Goal: Check status: Check status

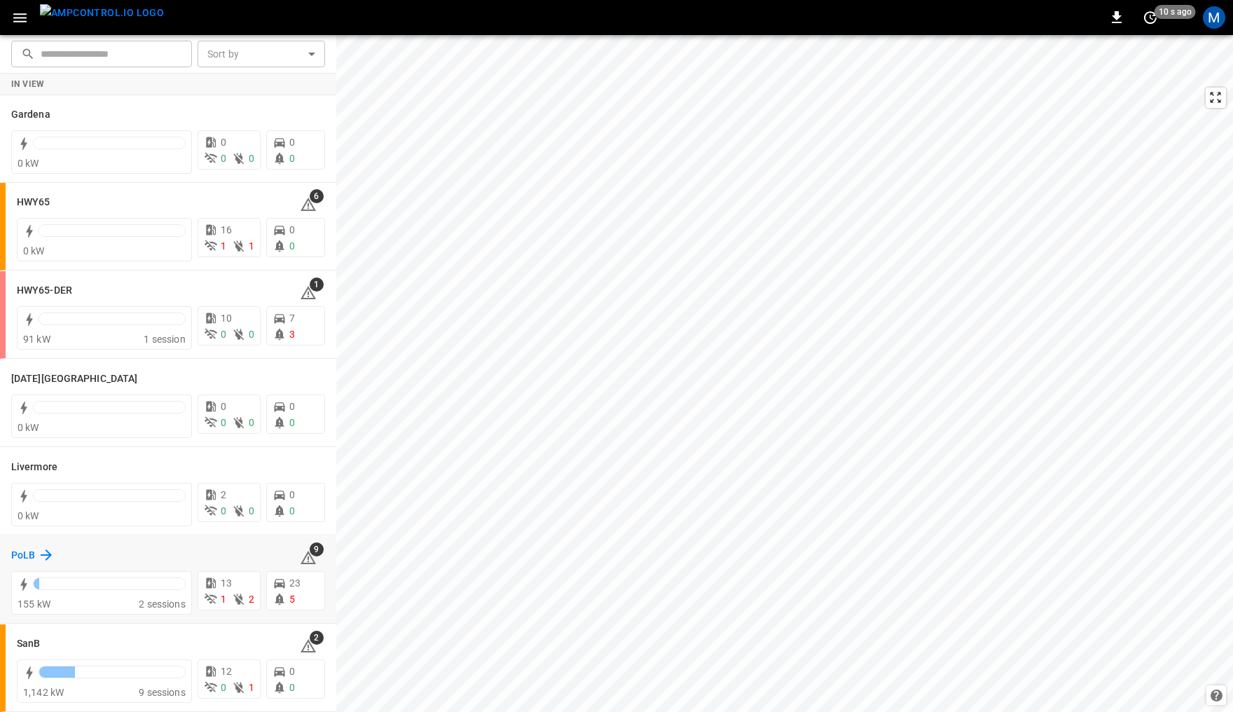
click at [29, 554] on h6 "PoLB" at bounding box center [23, 555] width 24 height 15
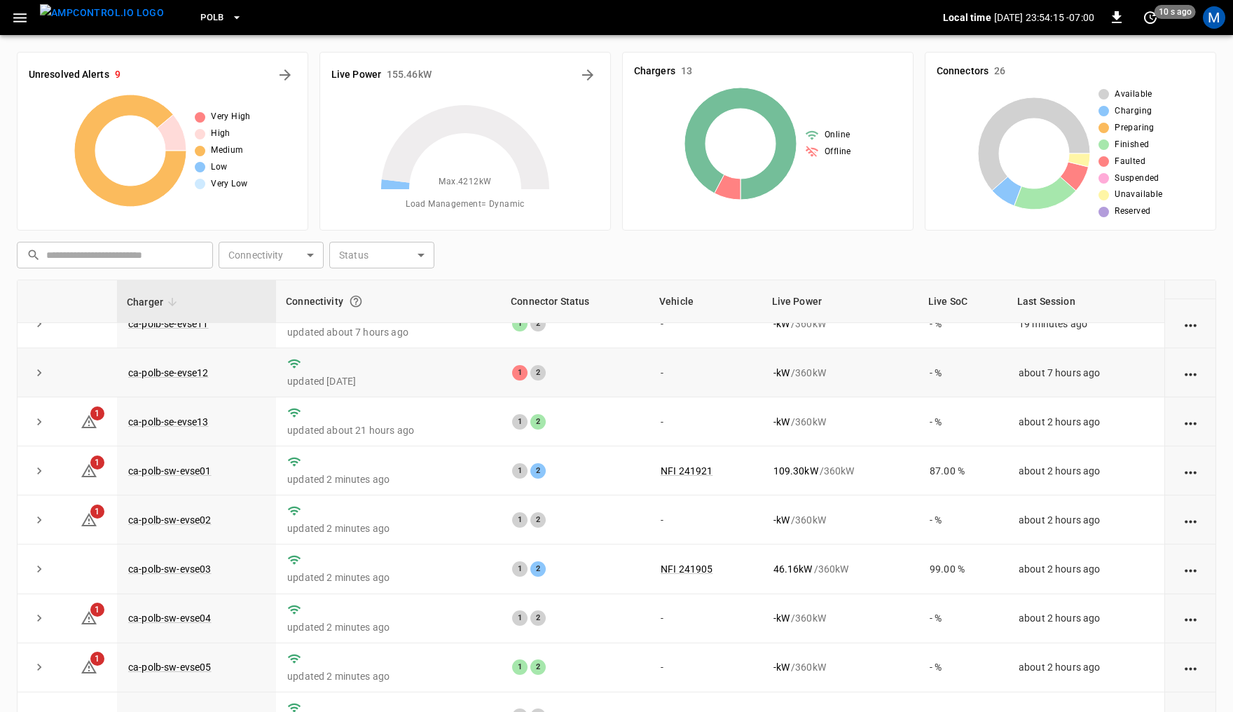
scroll to position [182, 0]
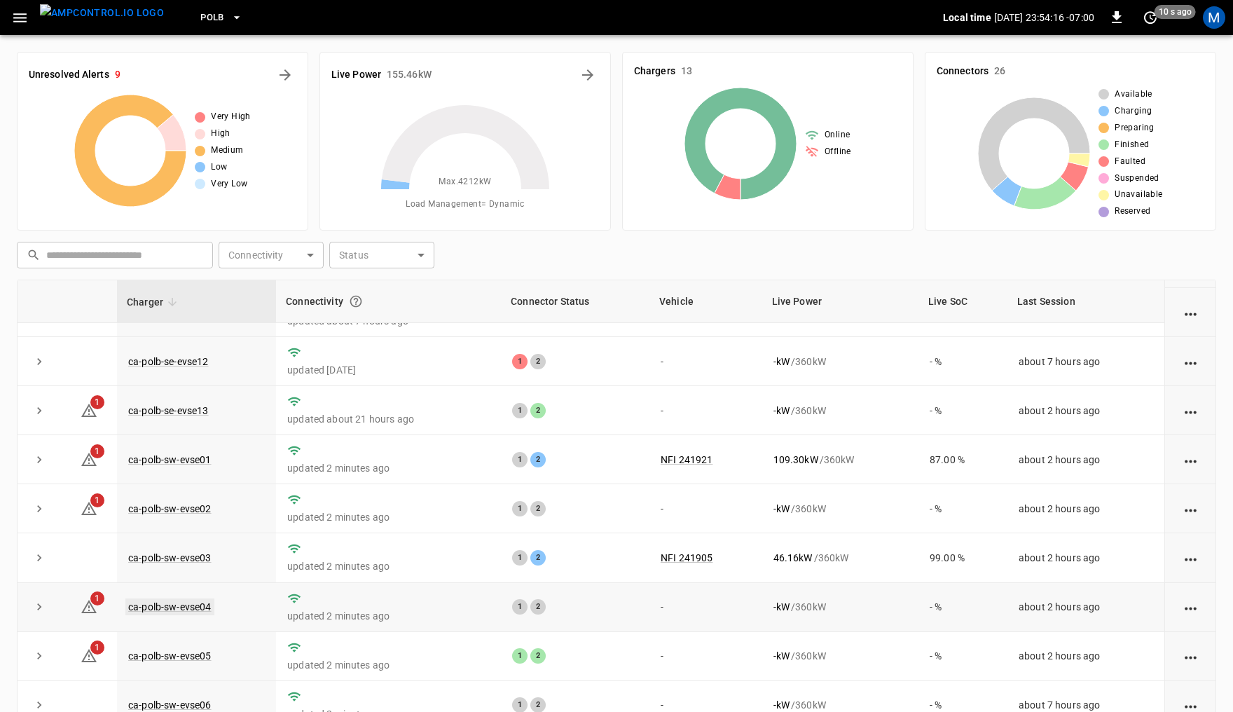
click at [170, 601] on link "ca-polb-sw-evse04" at bounding box center [169, 606] width 89 height 17
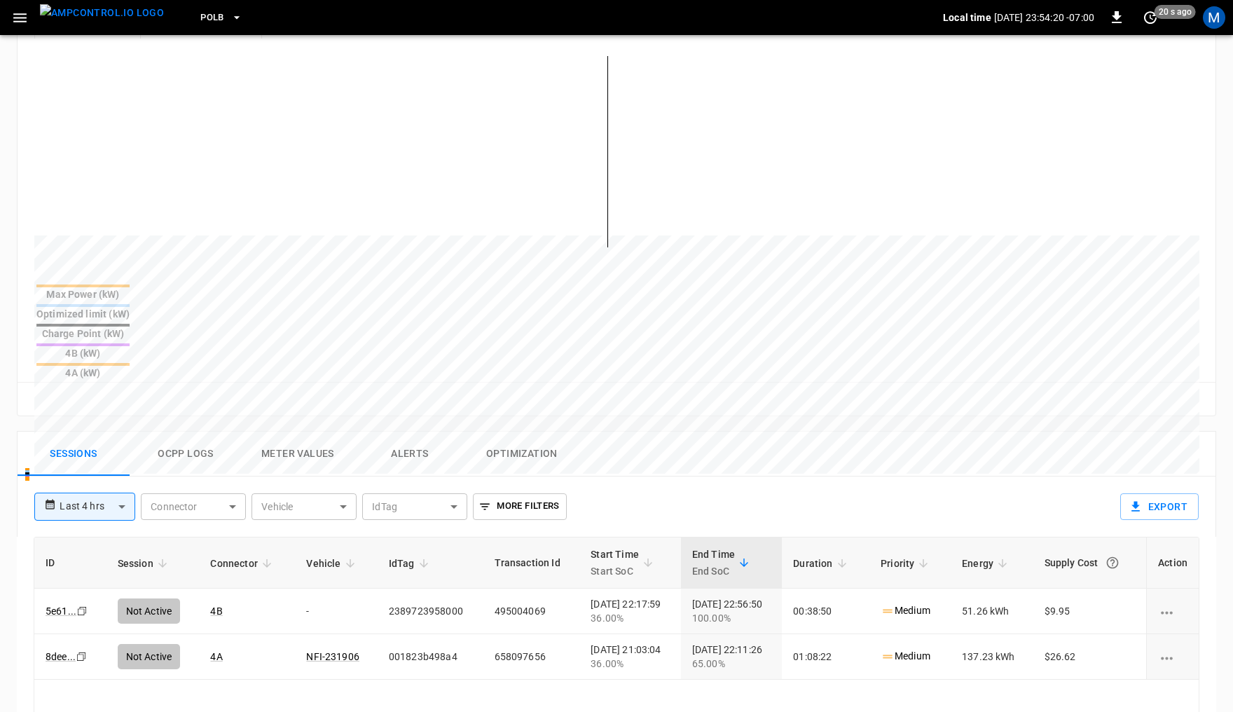
scroll to position [345, 0]
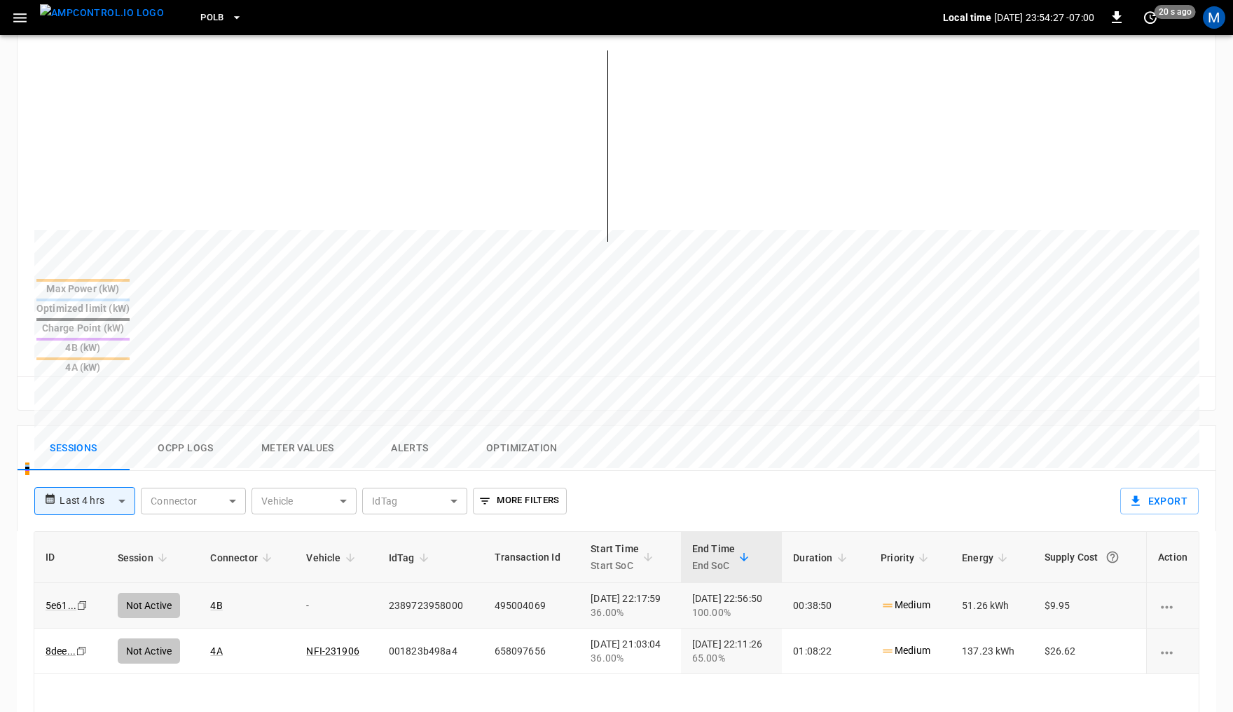
click at [82, 599] on icon "Copy" at bounding box center [81, 604] width 11 height 11
click at [230, 18] on icon "button" at bounding box center [237, 18] width 14 height 14
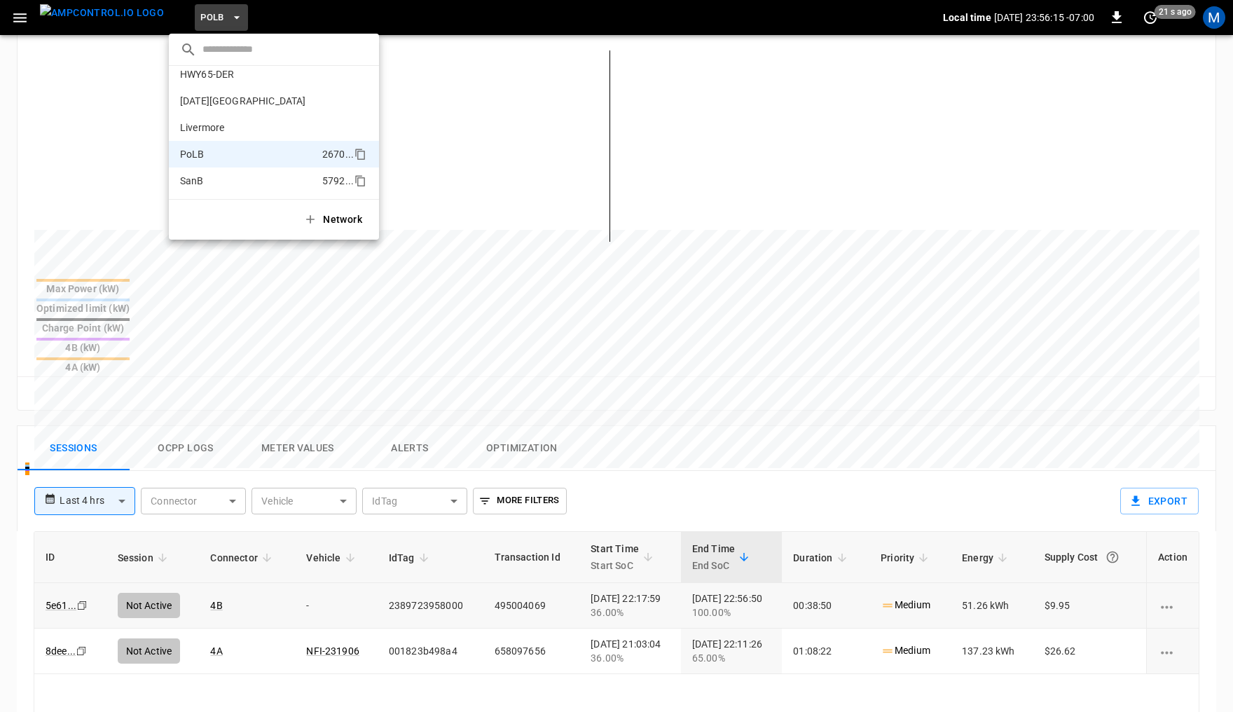
scroll to position [9, 0]
click at [214, 101] on p "HWY65" at bounding box center [249, 102] width 139 height 14
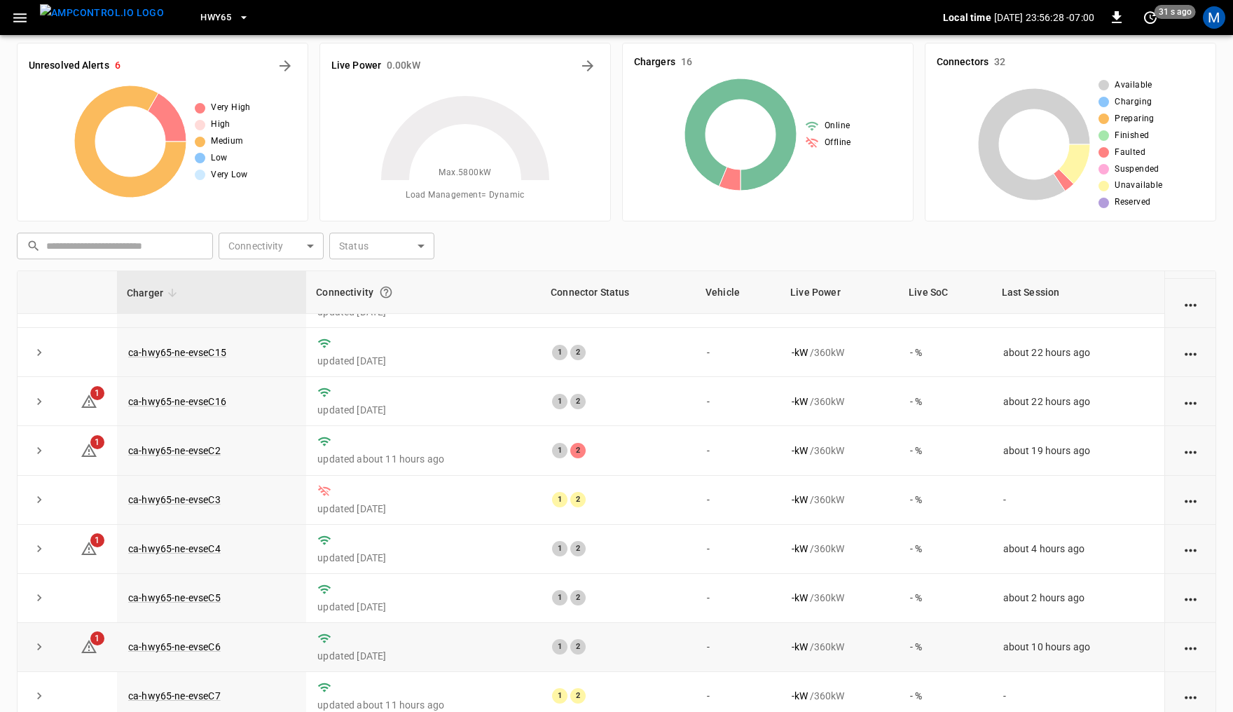
scroll to position [331, 0]
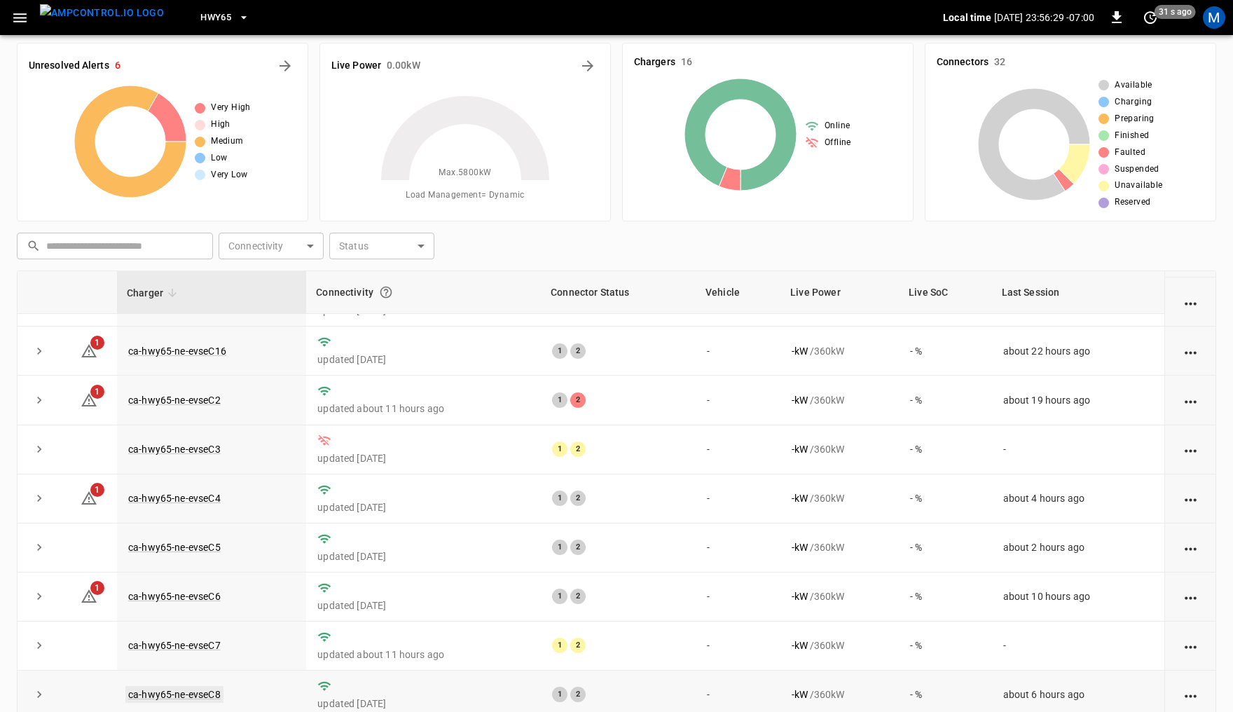
click at [183, 689] on link "ca-hwy65-ne-evseC8" at bounding box center [174, 694] width 98 height 17
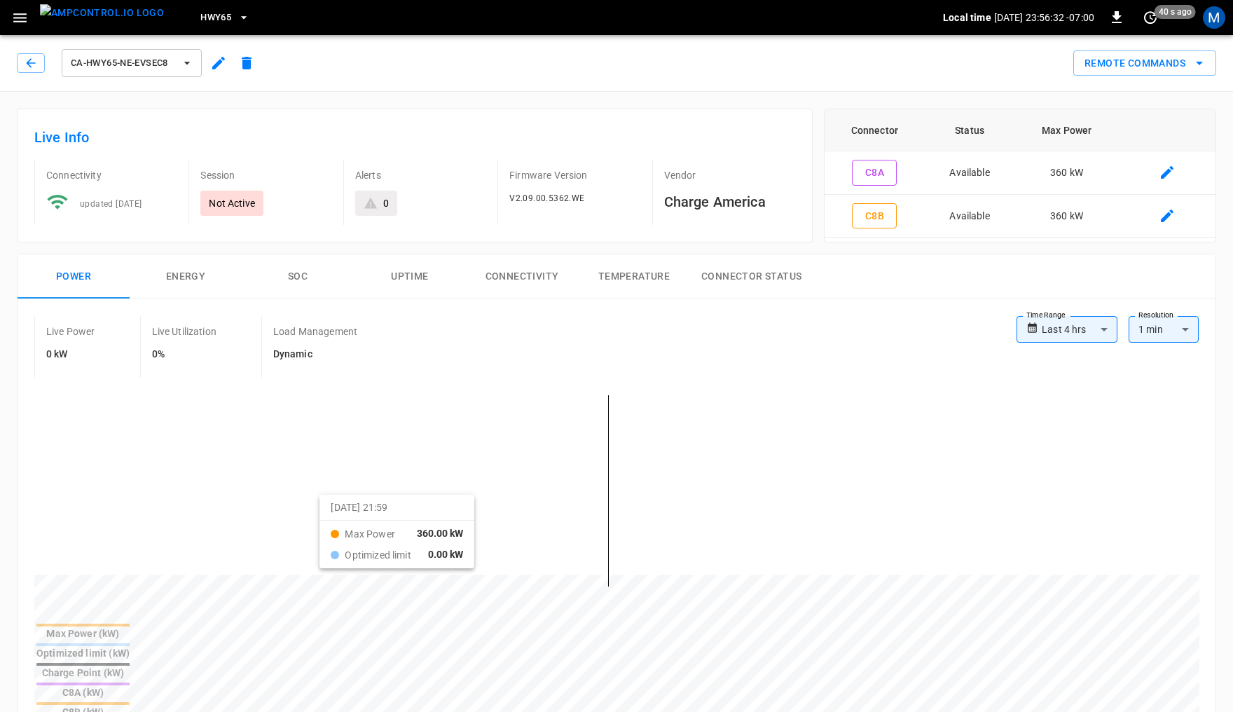
scroll to position [273, 0]
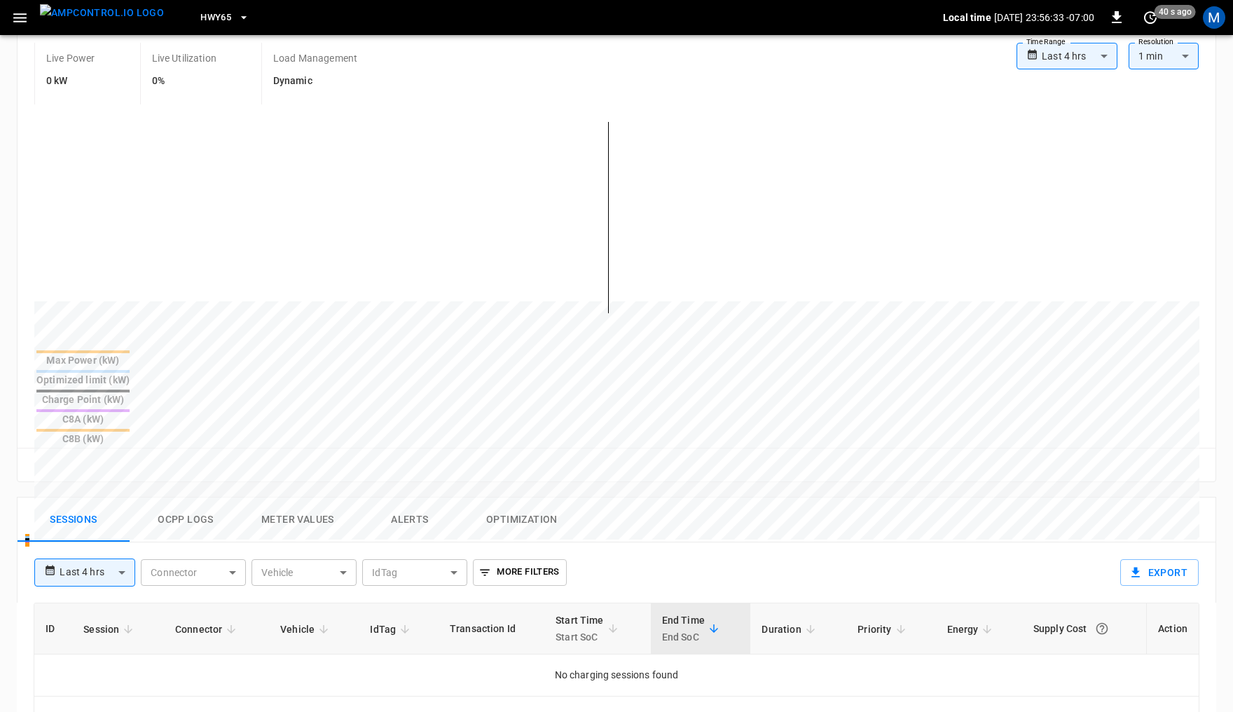
click at [103, 495] on body "**********" at bounding box center [616, 441] width 1233 height 1428
click at [90, 555] on li "Last 24 hrs" at bounding box center [84, 557] width 101 height 23
type input "**********"
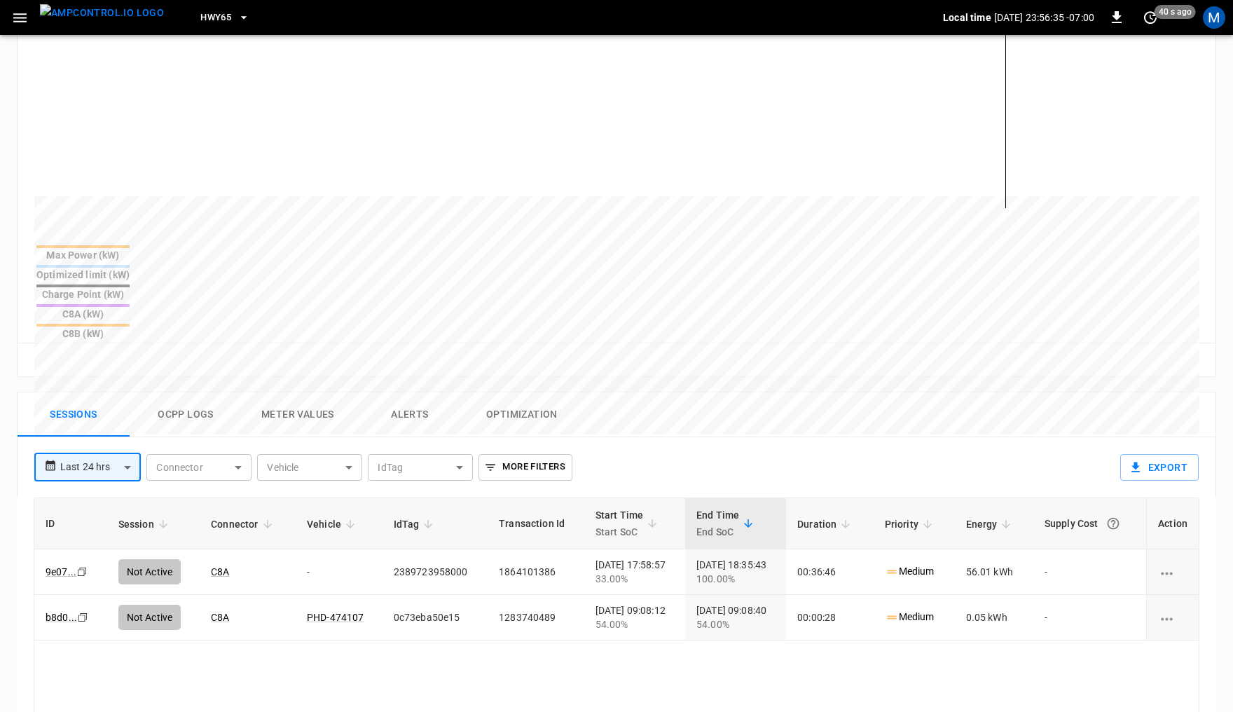
scroll to position [391, 0]
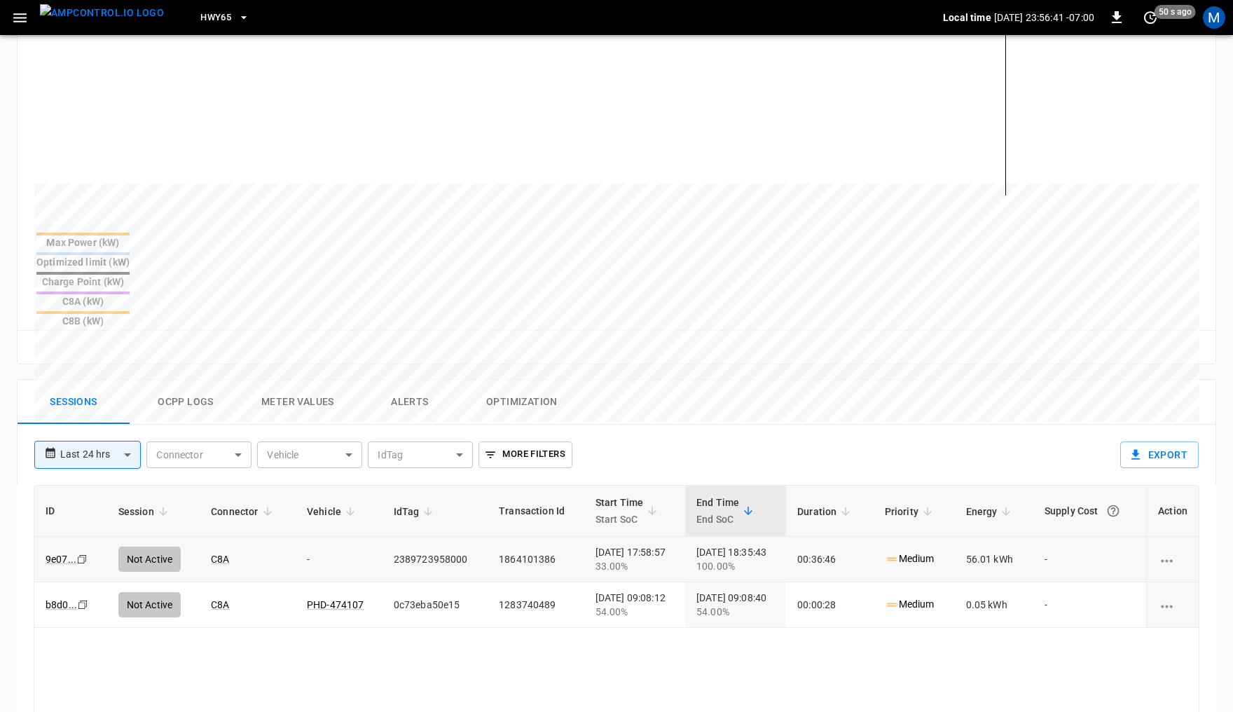
click at [80, 553] on icon "Copy" at bounding box center [81, 558] width 11 height 11
click at [81, 553] on icon "Copy" at bounding box center [81, 558] width 11 height 11
click at [60, 550] on link "9e07 ..." at bounding box center [61, 558] width 36 height 17
